Goal: Task Accomplishment & Management: Complete application form

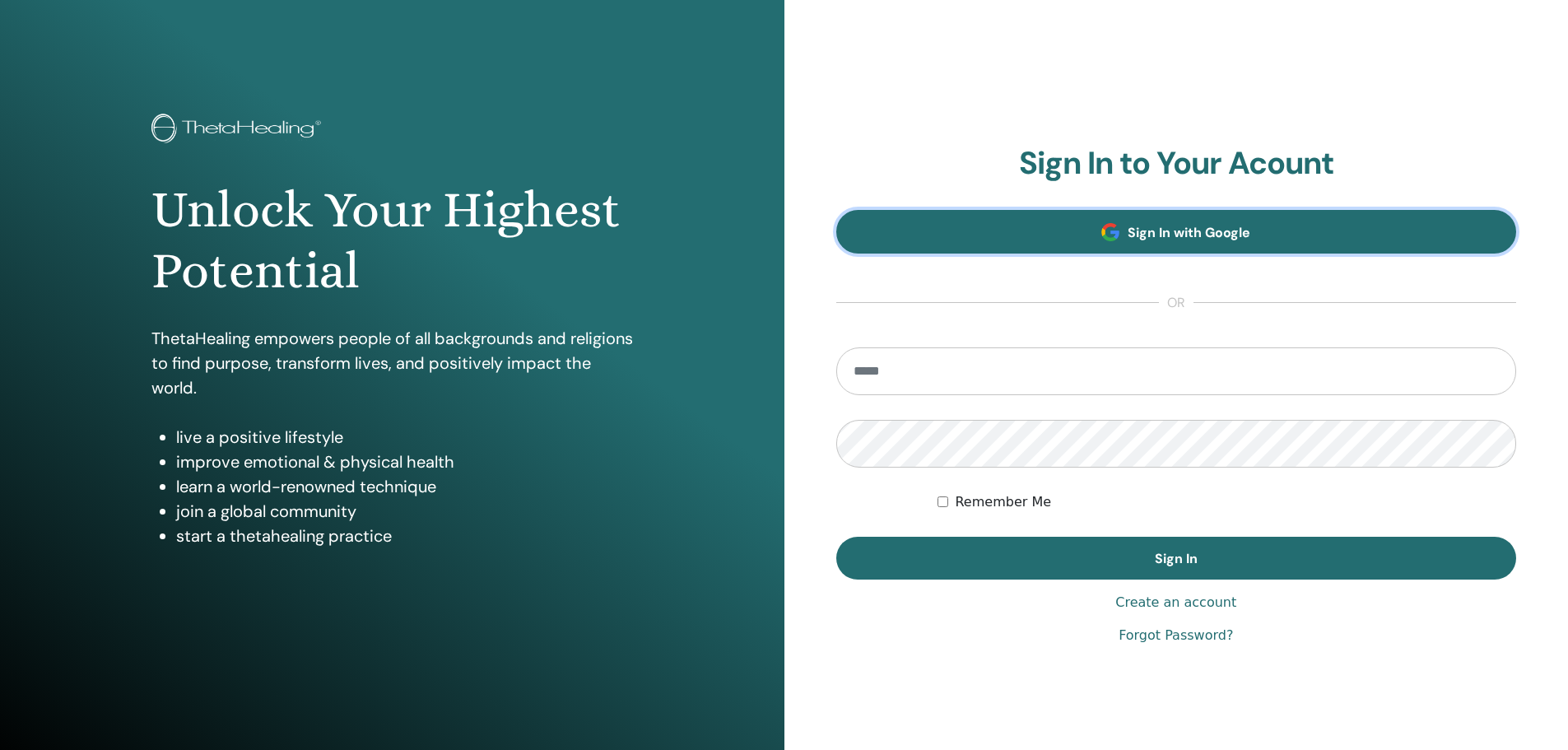
click at [1119, 229] on span at bounding box center [1110, 232] width 18 height 18
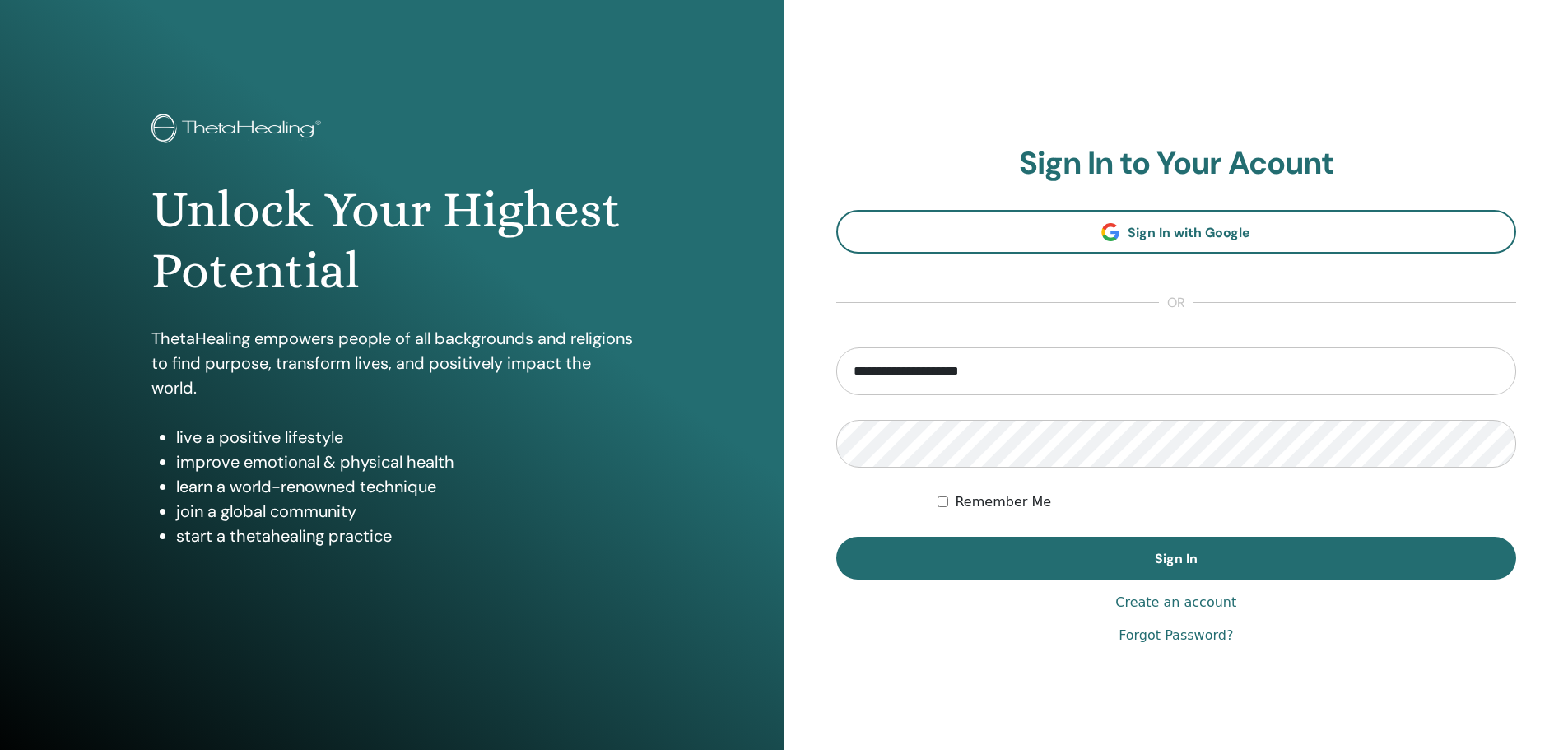
type input "**********"
